Goal: Information Seeking & Learning: Check status

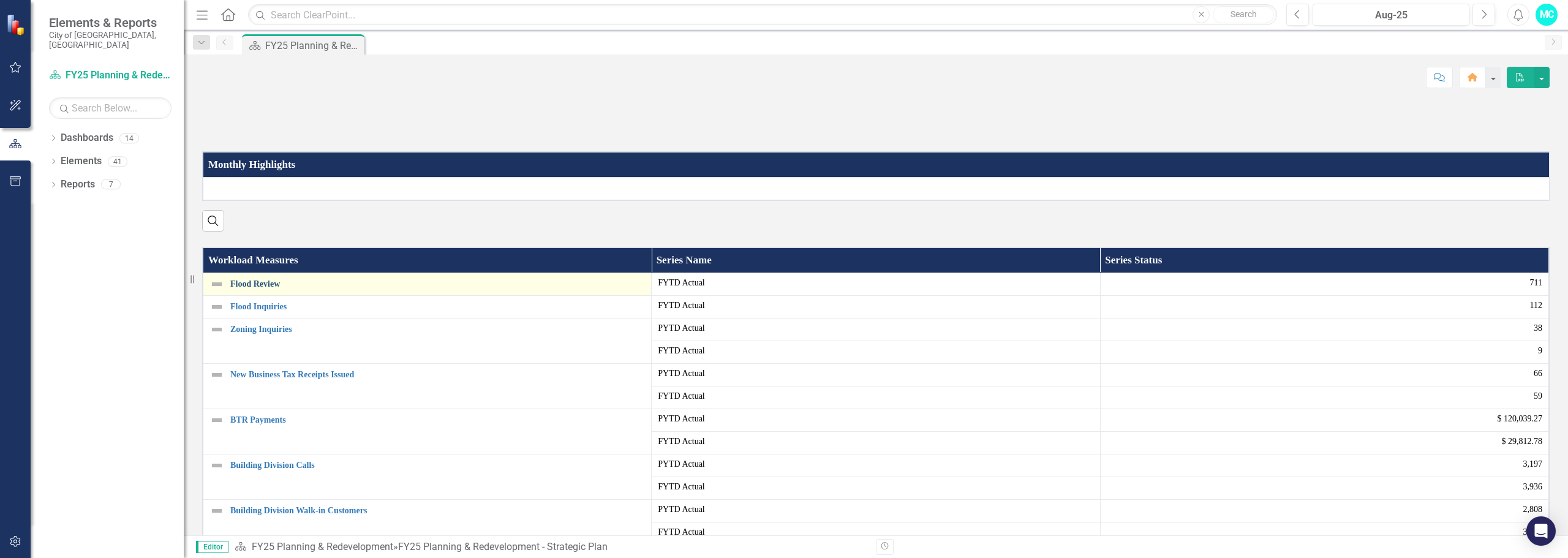
scroll to position [123, 0]
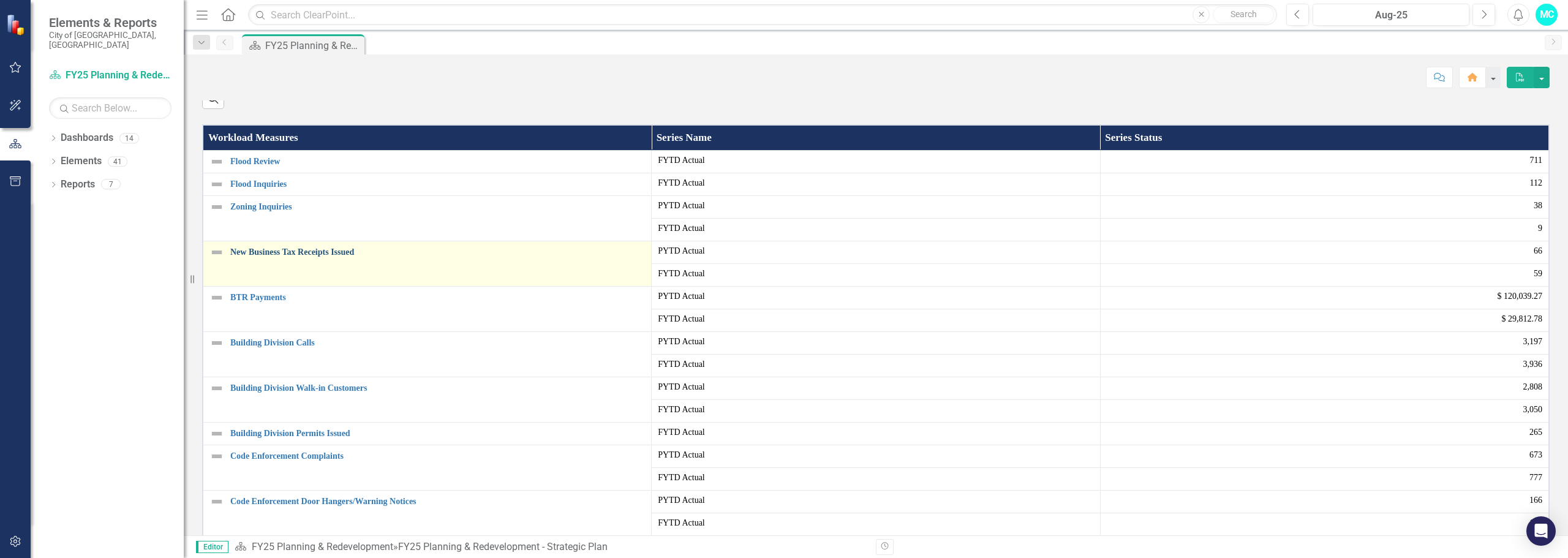
click at [291, 256] on link "New Business Tax Receipts Issued" at bounding box center [437, 252] width 415 height 9
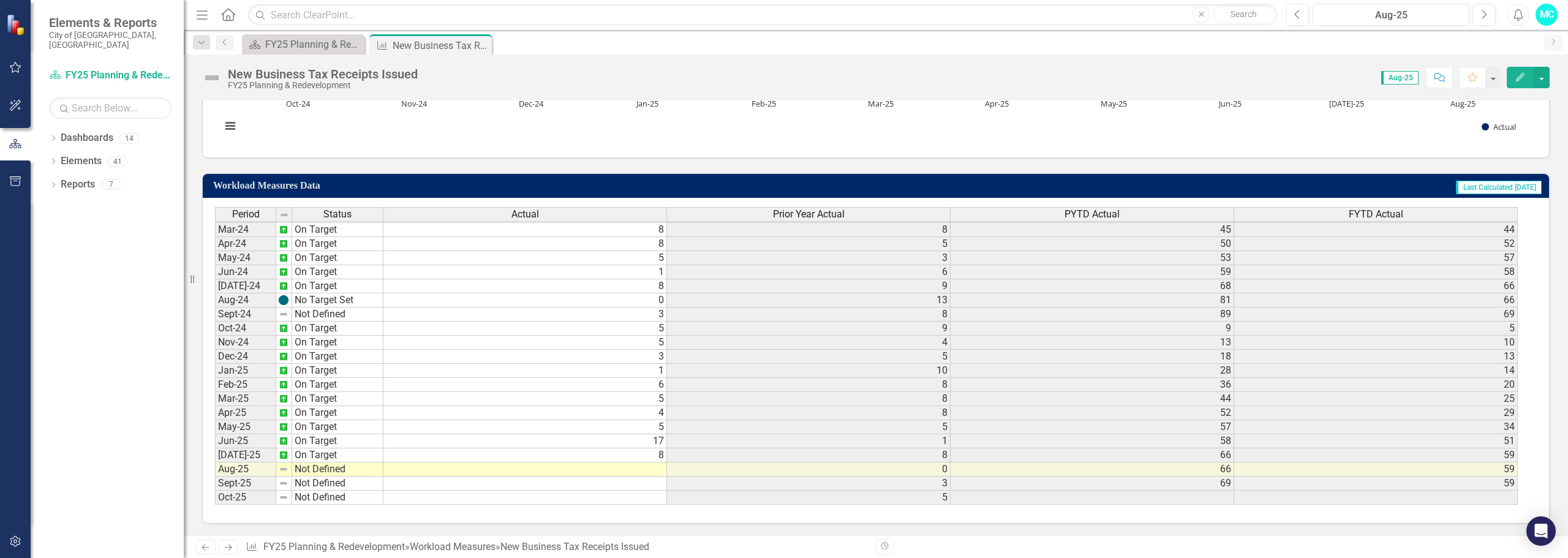
scroll to position [356, 0]
drag, startPoint x: 483, startPoint y: 44, endPoint x: 498, endPoint y: 49, distance: 15.8
click at [0, 0] on icon "Close" at bounding box center [0, 0] width 0 height 0
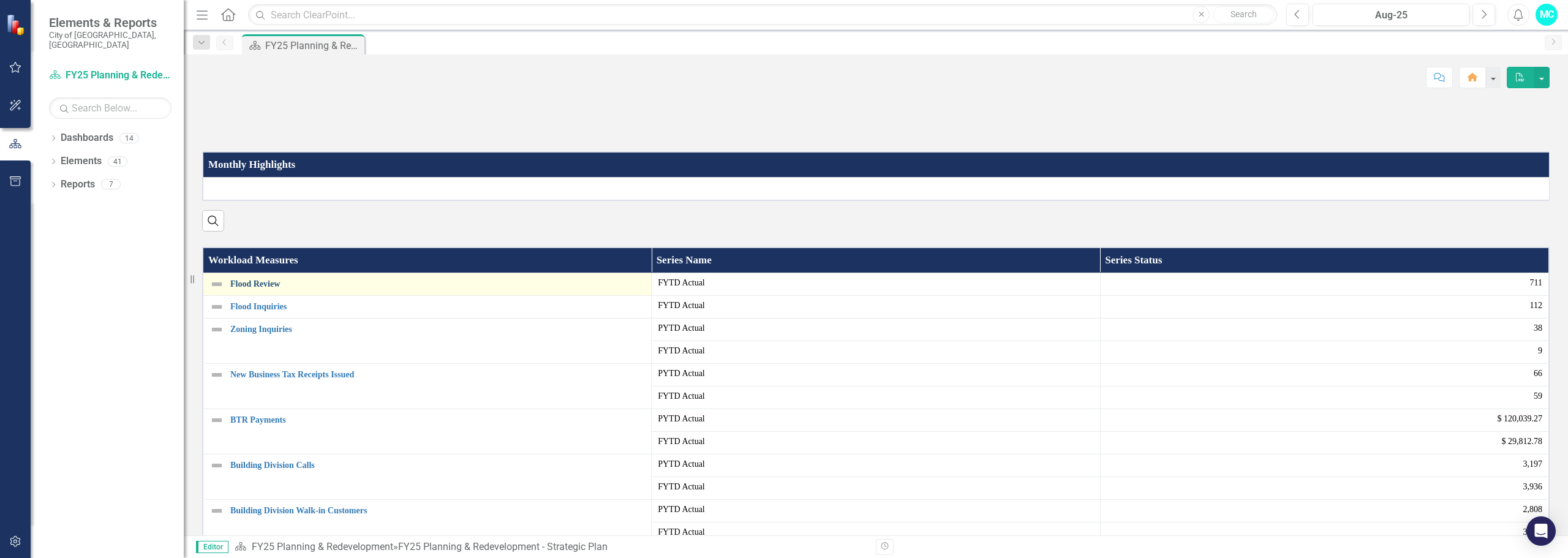
click at [252, 289] on link "Flood Review" at bounding box center [437, 284] width 415 height 9
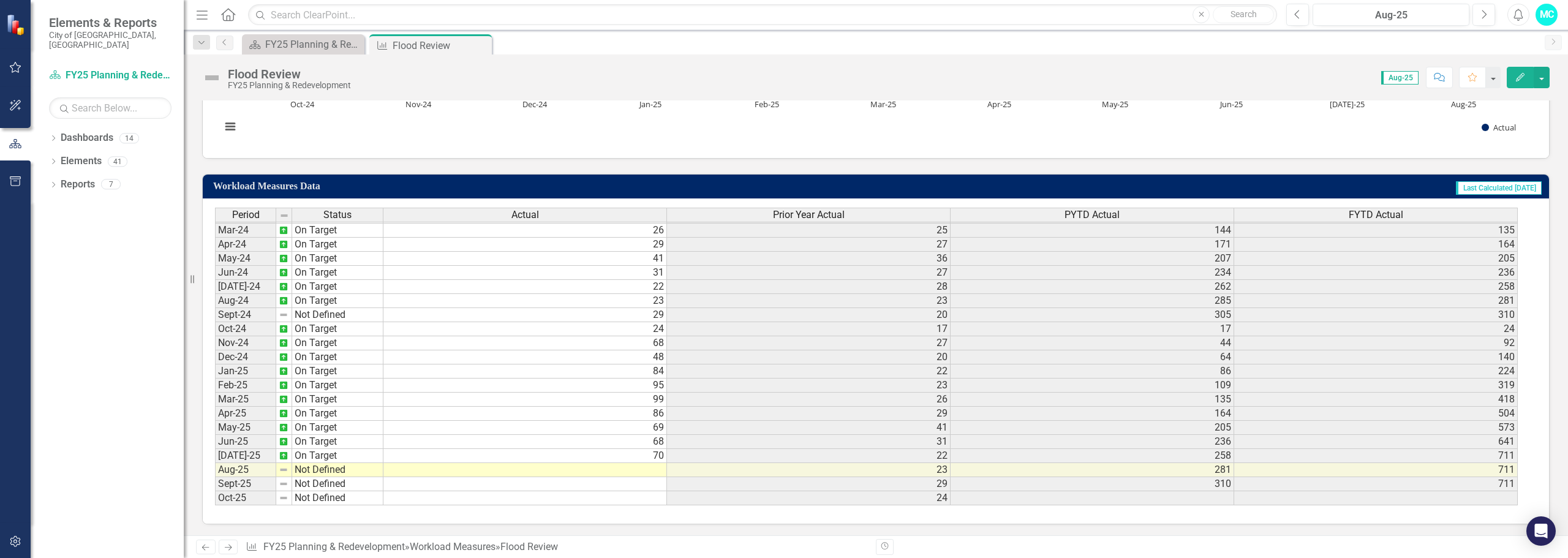
scroll to position [356, 0]
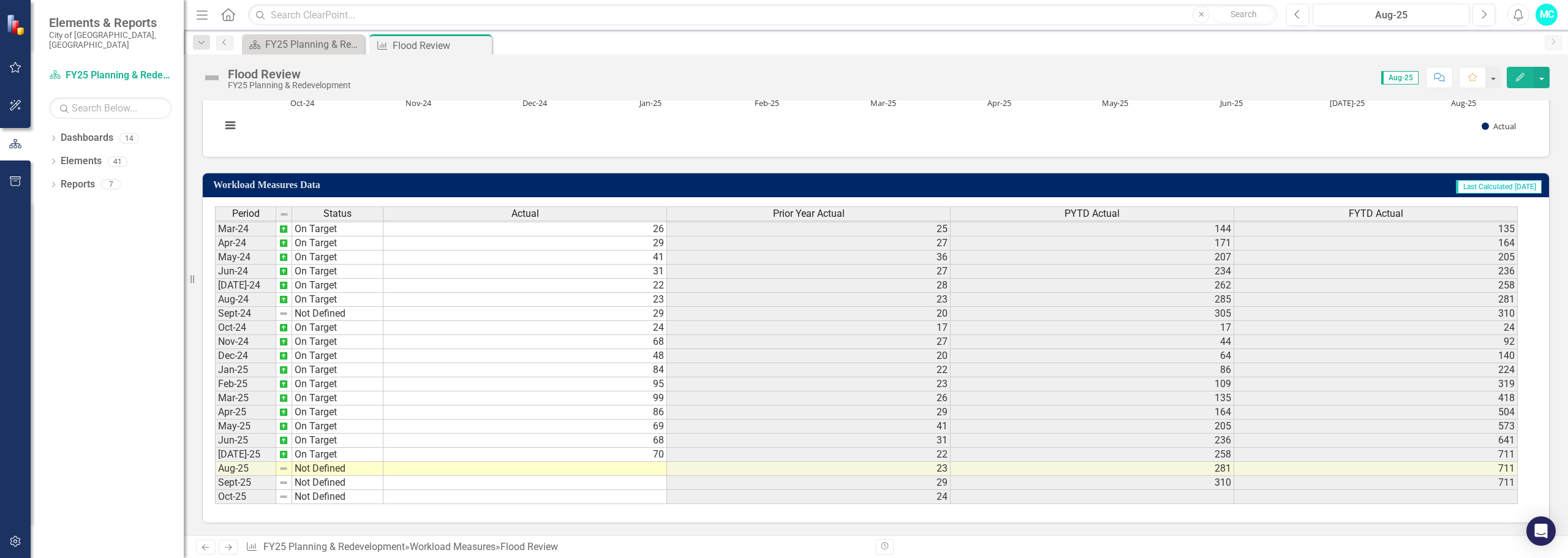
drag, startPoint x: 518, startPoint y: 455, endPoint x: 526, endPoint y: 456, distance: 8.1
click at [480, 49] on icon "Close" at bounding box center [480, 45] width 12 height 10
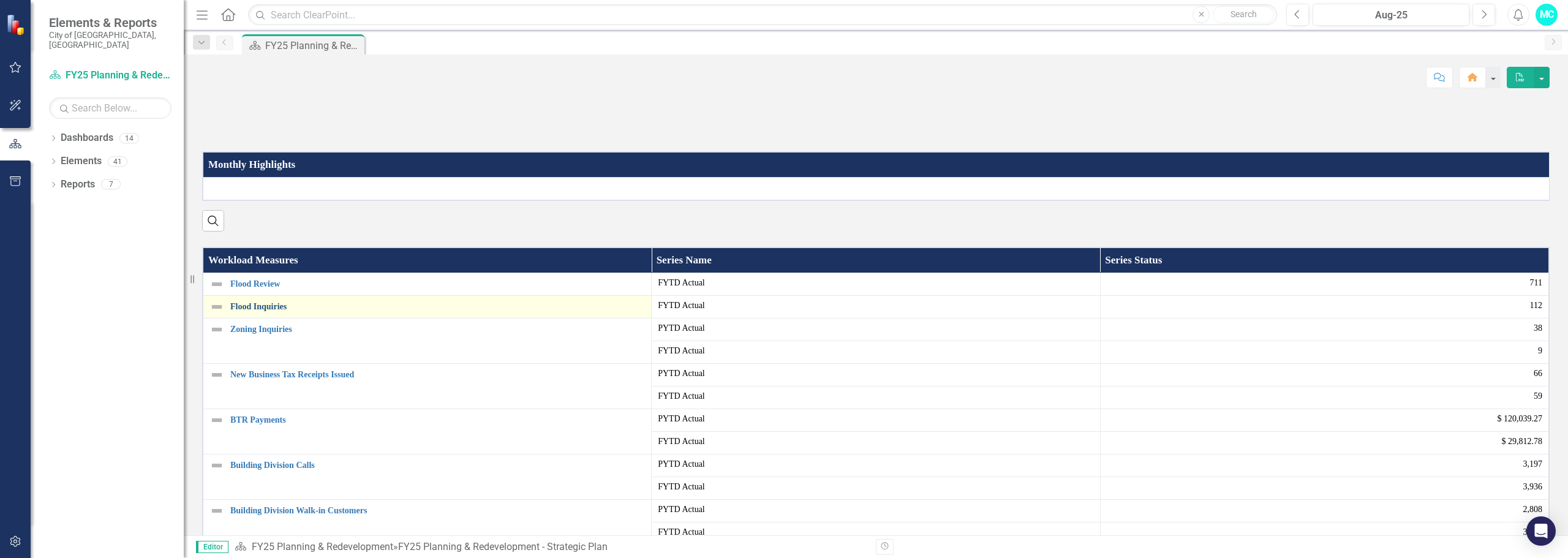
click at [260, 311] on link "Flood Inquiries" at bounding box center [437, 307] width 415 height 9
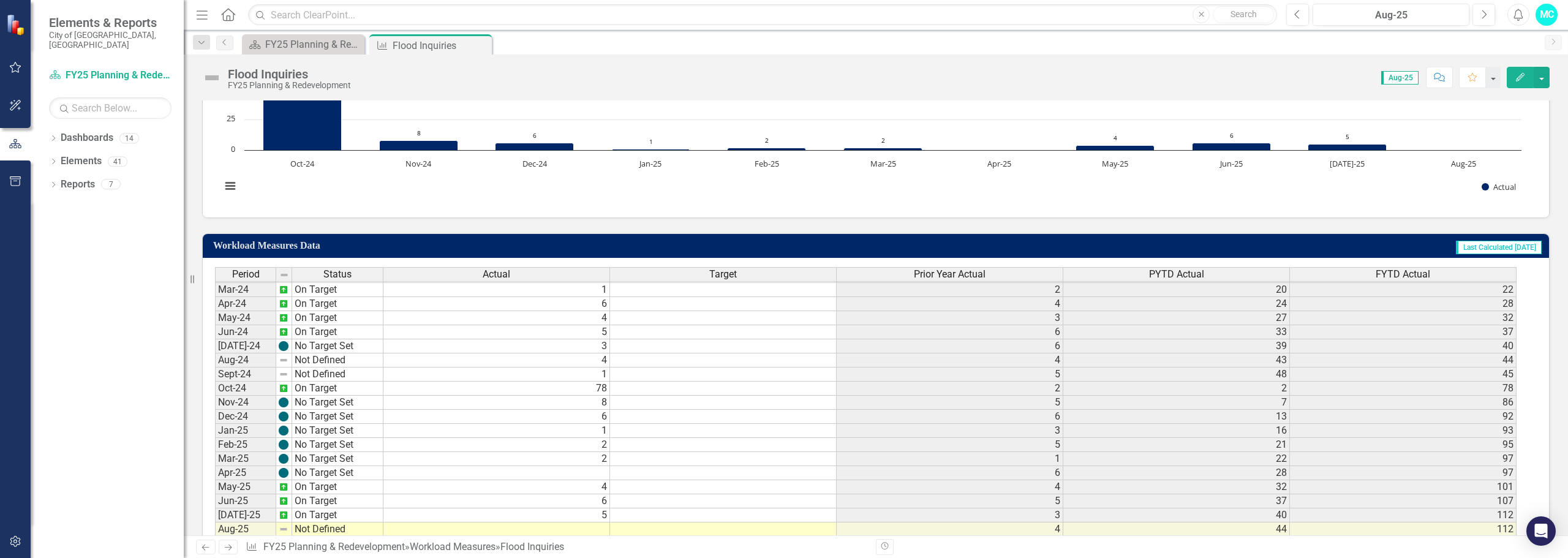
scroll to position [356, 0]
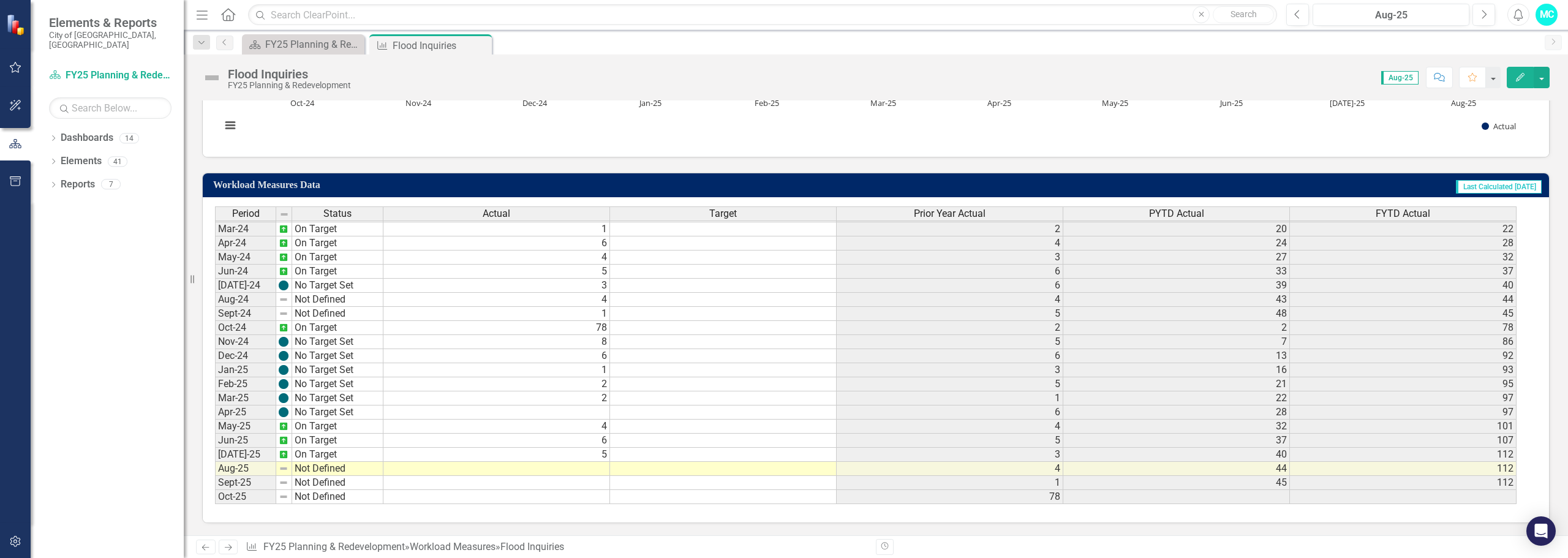
click at [0, 0] on icon "Close" at bounding box center [0, 0] width 0 height 0
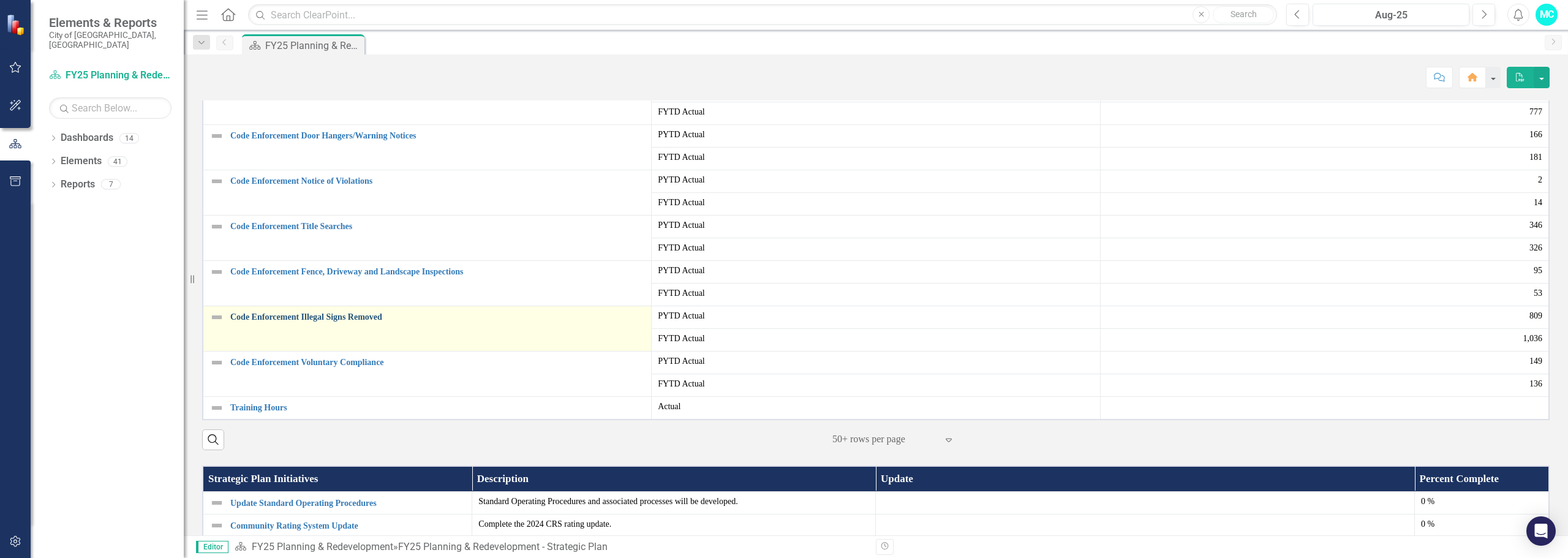
scroll to position [551, 0]
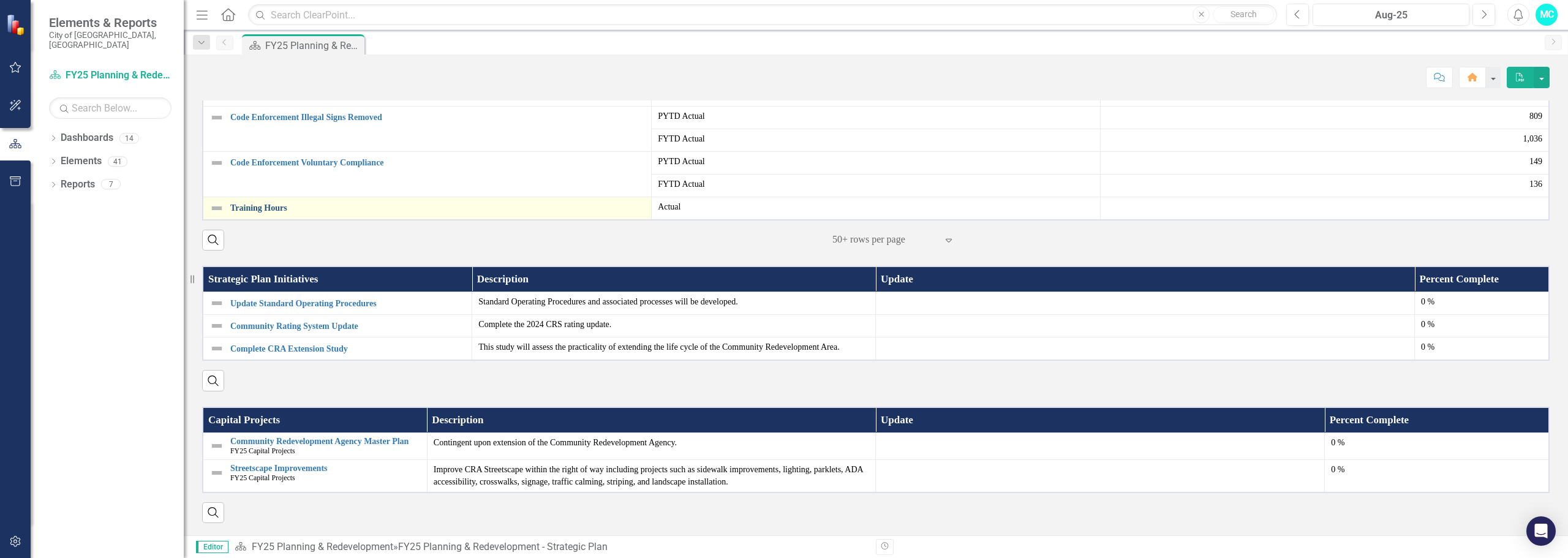
click at [256, 213] on link "Training Hours" at bounding box center [437, 208] width 415 height 9
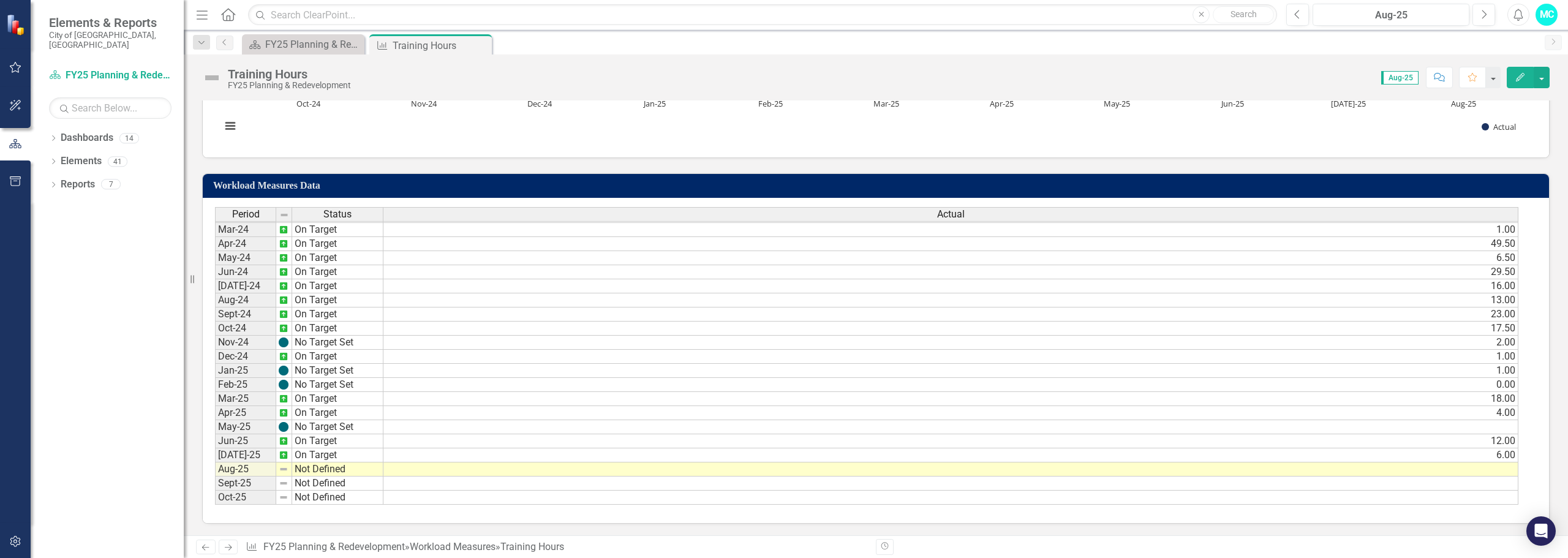
scroll to position [336, 0]
